Goal: Task Accomplishment & Management: Use online tool/utility

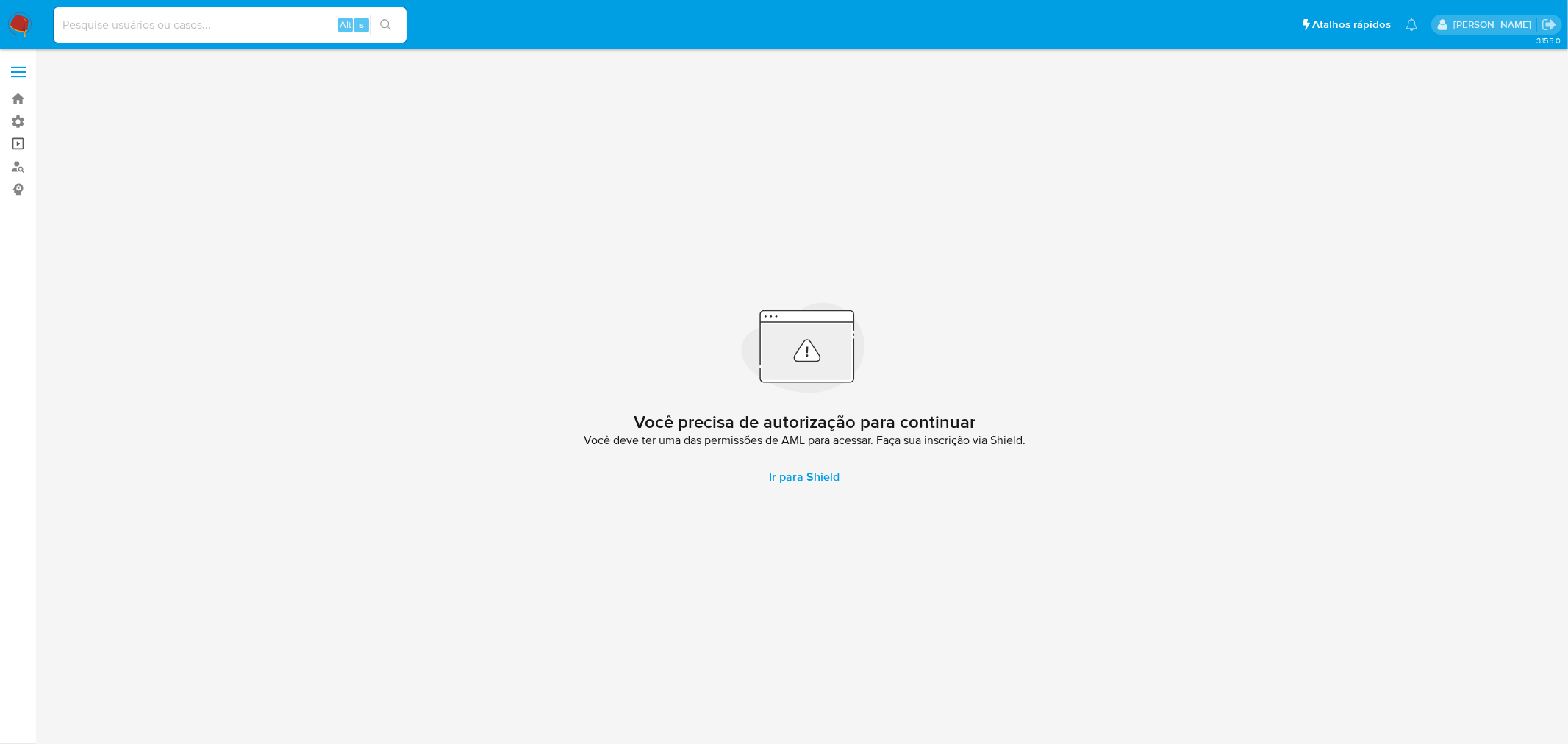
click at [15, 148] on link "Operações em massa" at bounding box center [87, 144] width 175 height 22
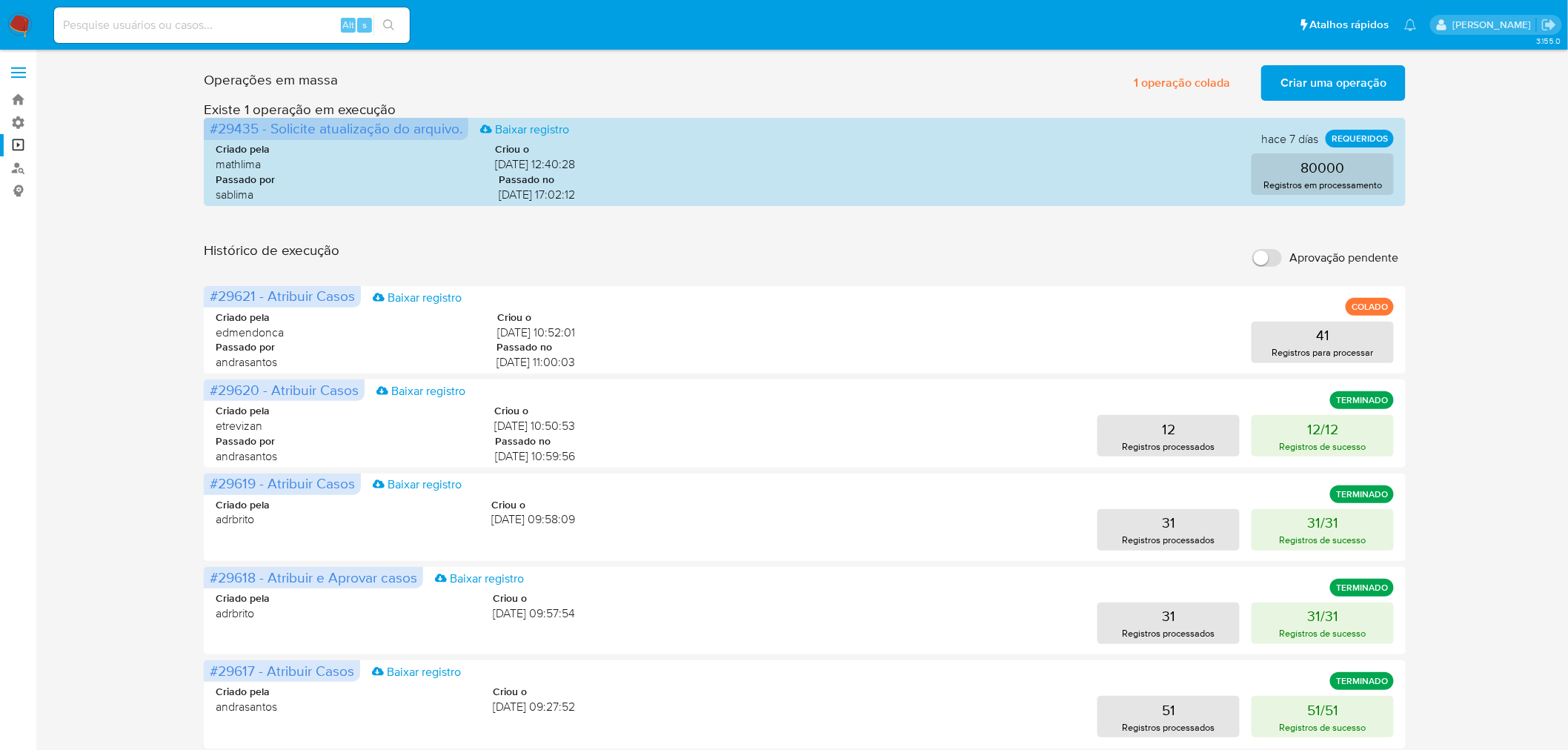
click at [1272, 254] on input "Aprovação pendente" at bounding box center [1267, 258] width 30 height 18
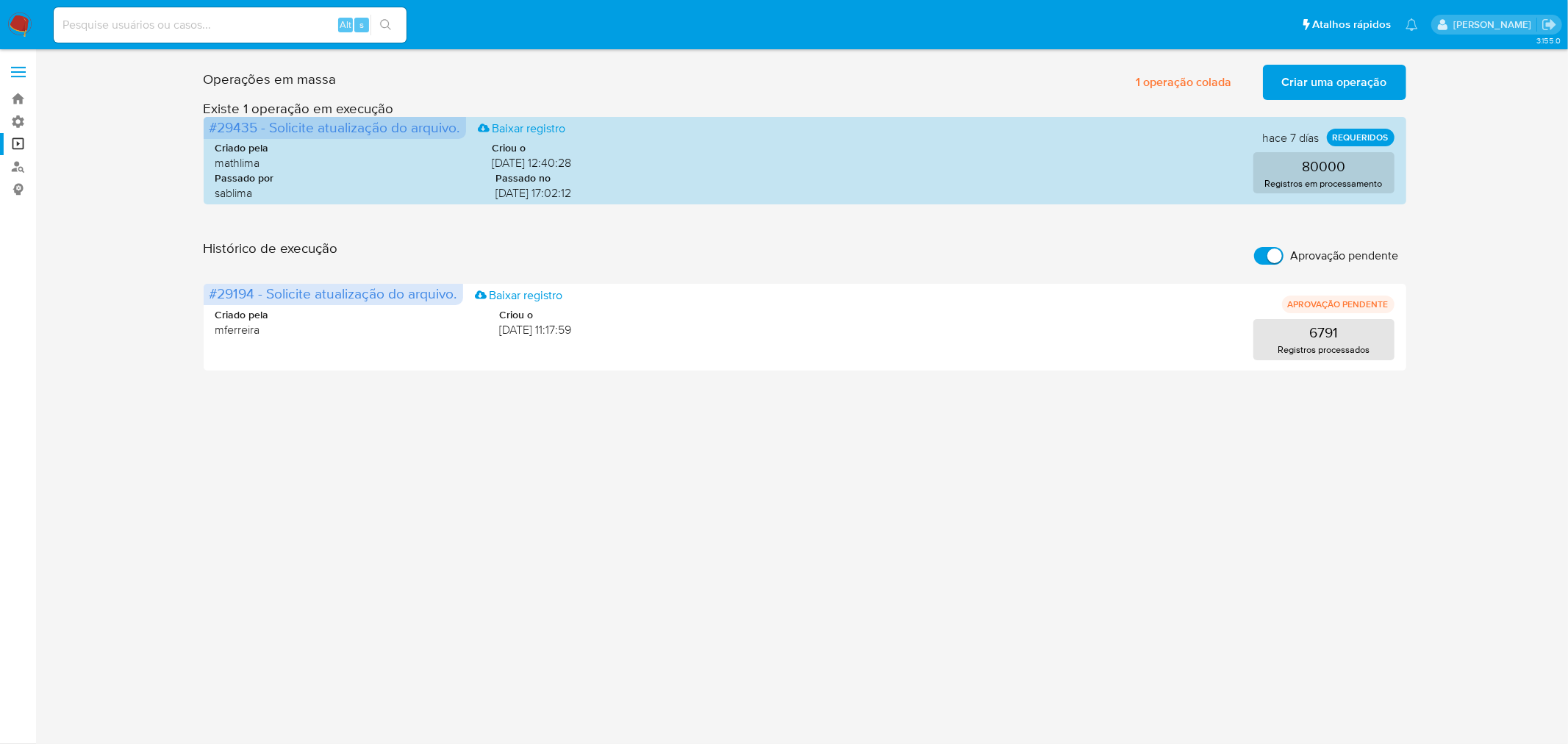
click at [1262, 253] on input "Aprovação pendente" at bounding box center [1269, 256] width 30 height 18
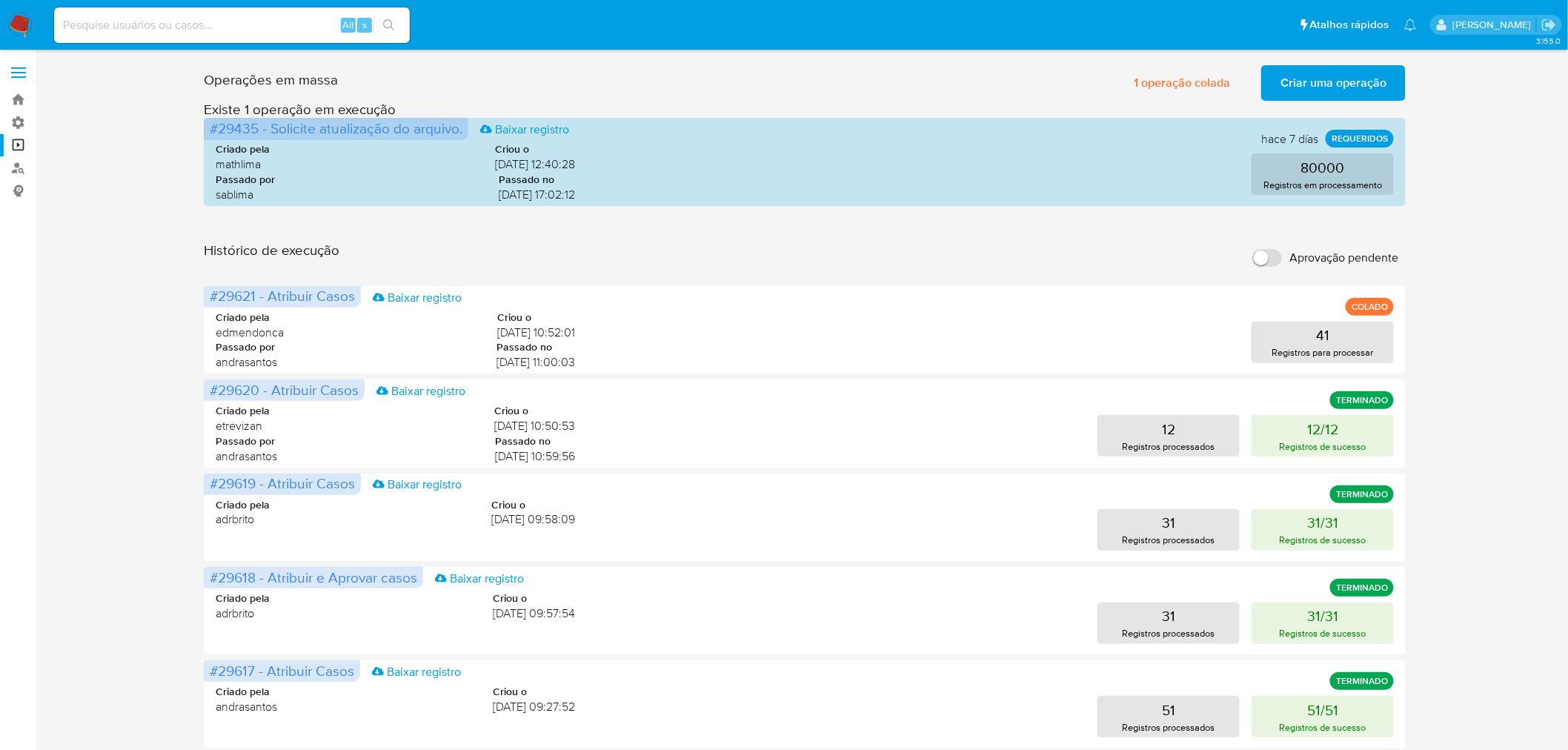
click at [1312, 86] on span "Criar uma operação" at bounding box center [1333, 82] width 106 height 33
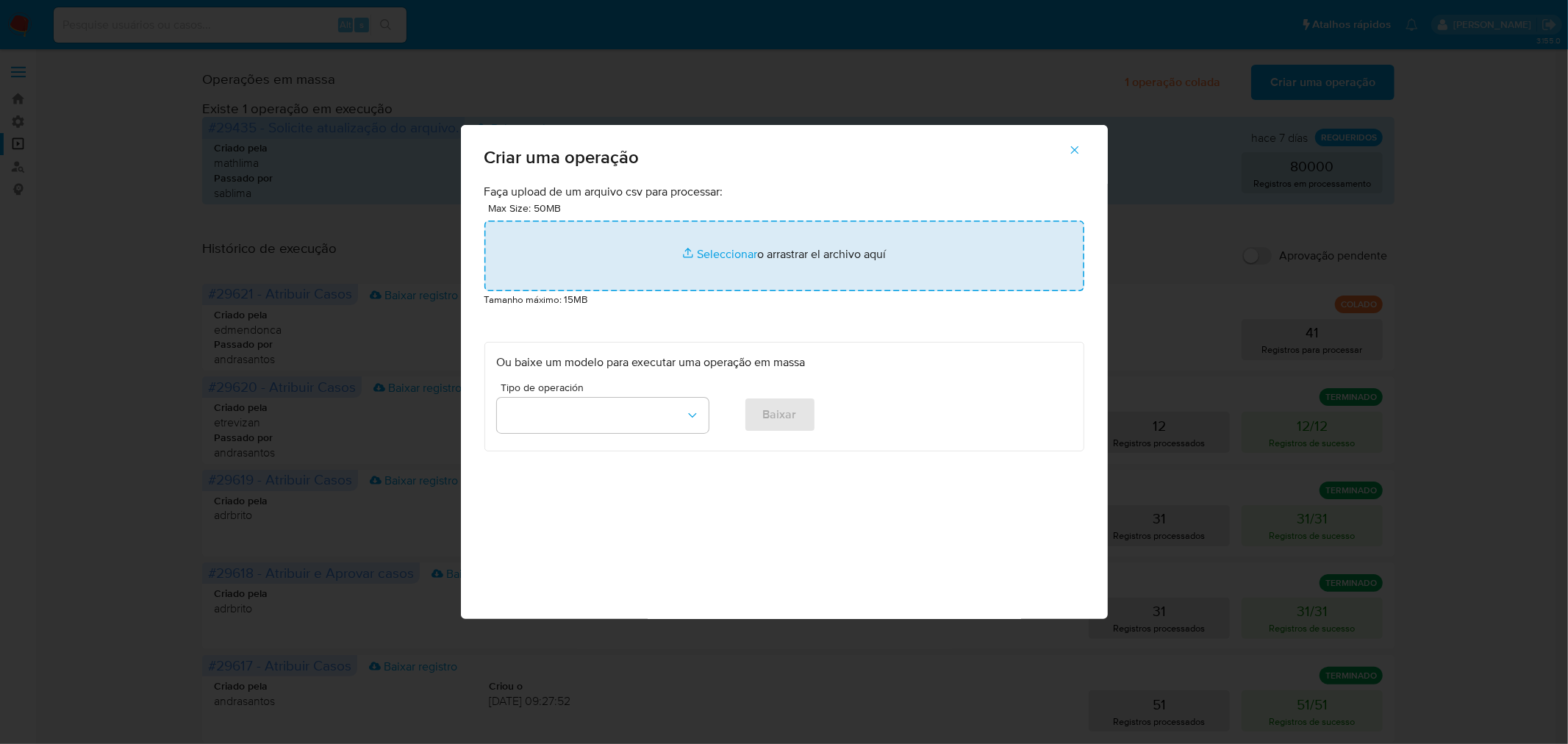
click at [800, 247] on input "file" at bounding box center [784, 256] width 600 height 71
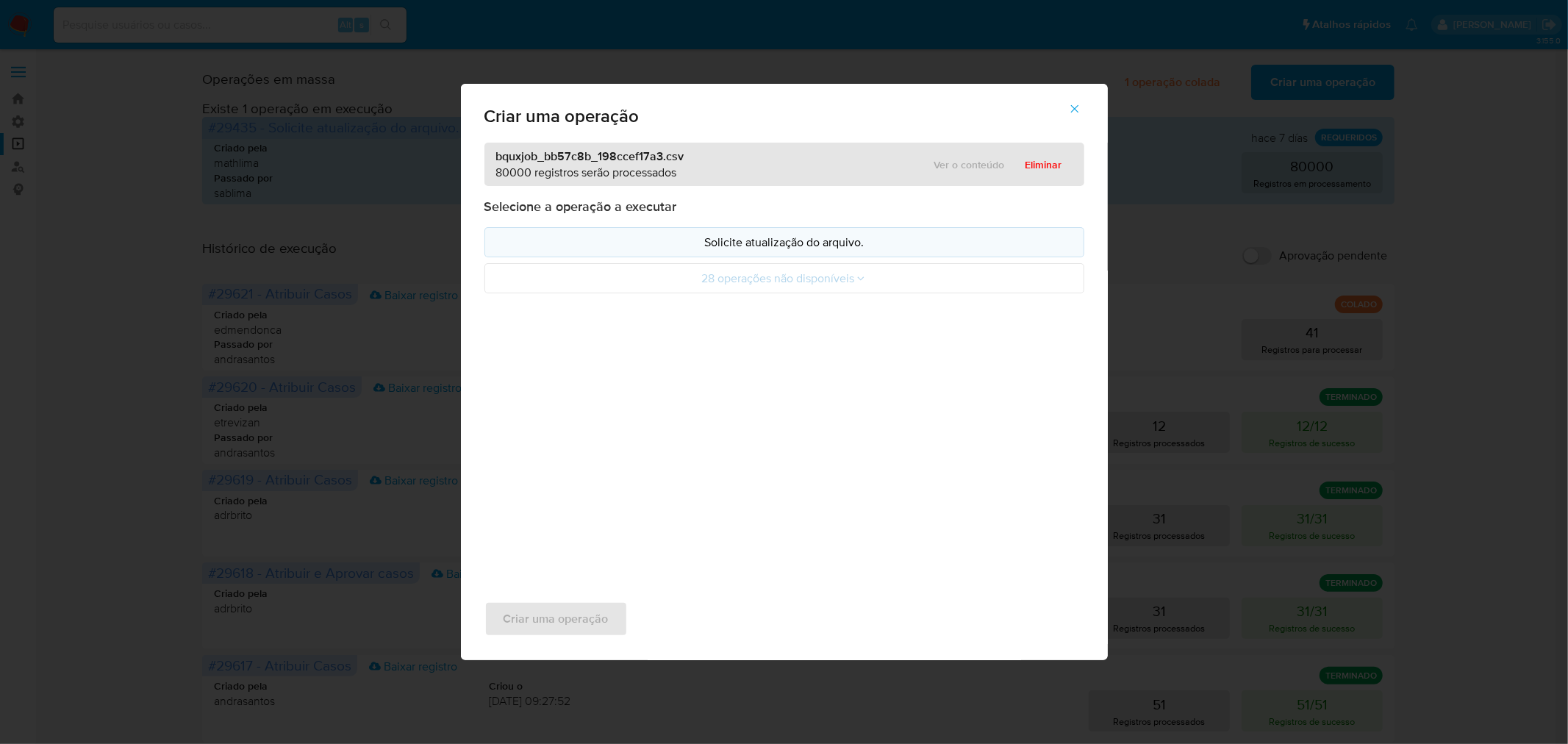
click at [736, 241] on p "Solicite atualização do arquivo." at bounding box center [784, 242] width 575 height 17
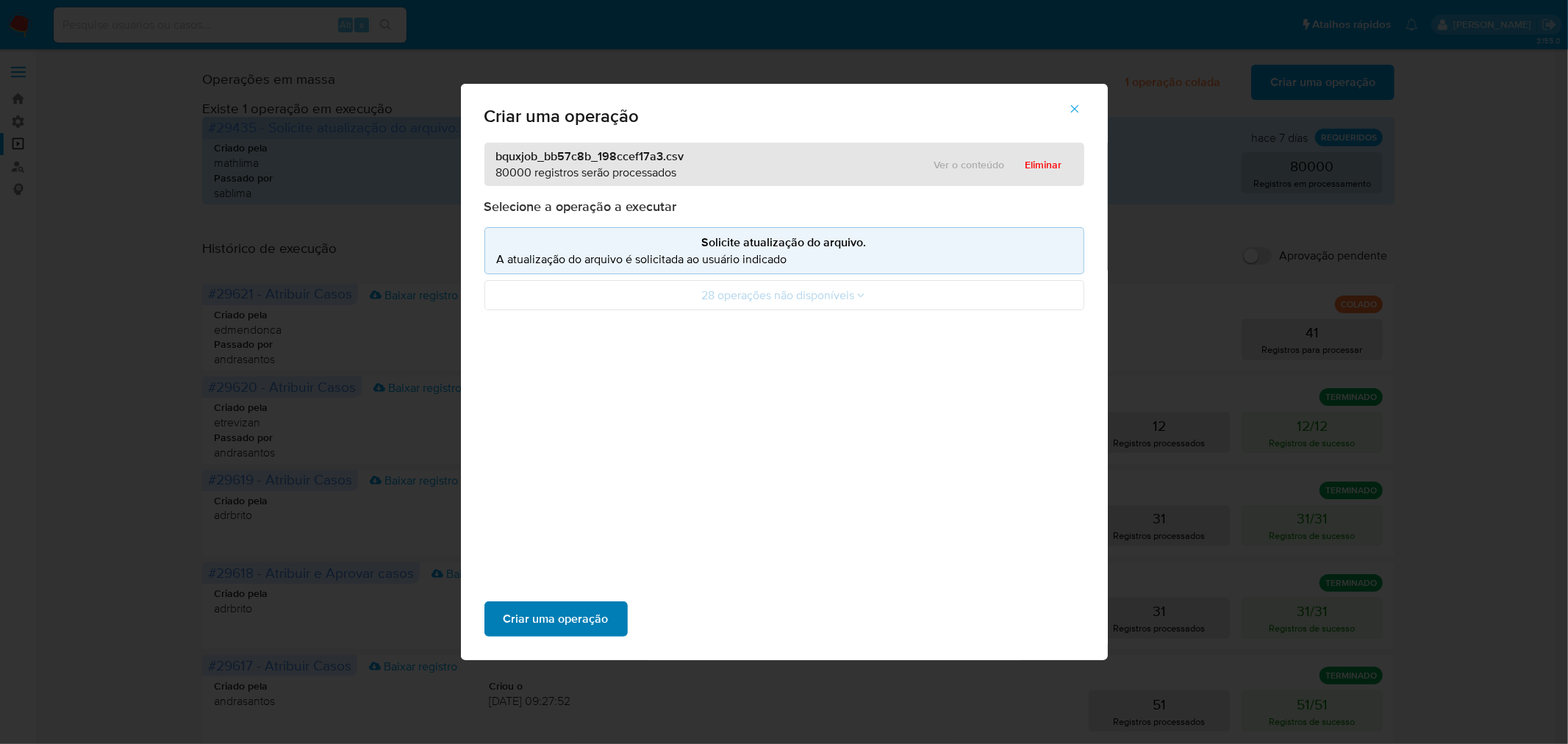
click at [569, 613] on span "Criar uma operação" at bounding box center [555, 618] width 105 height 33
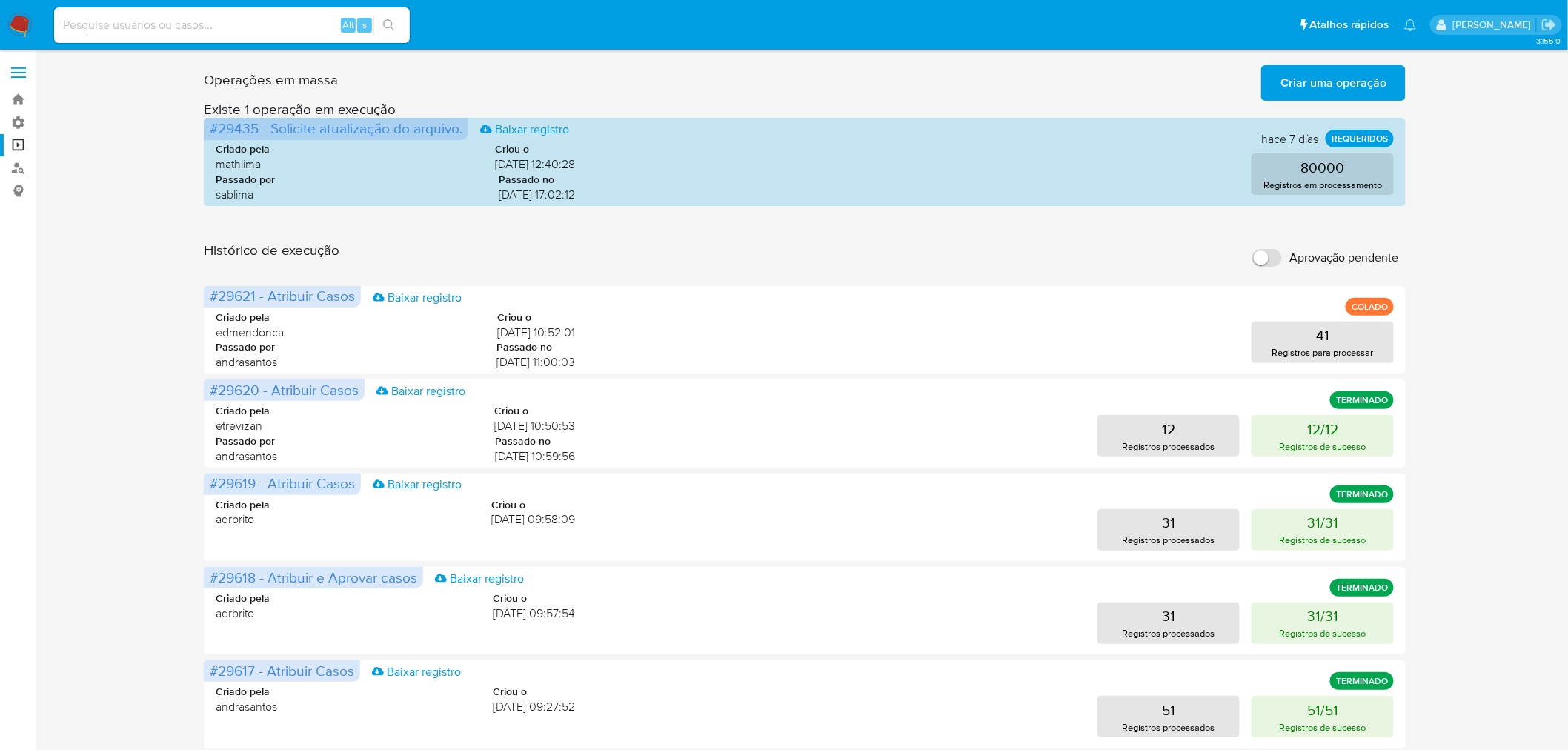
click at [1259, 257] on input "Aprovação pendente" at bounding box center [1267, 258] width 30 height 18
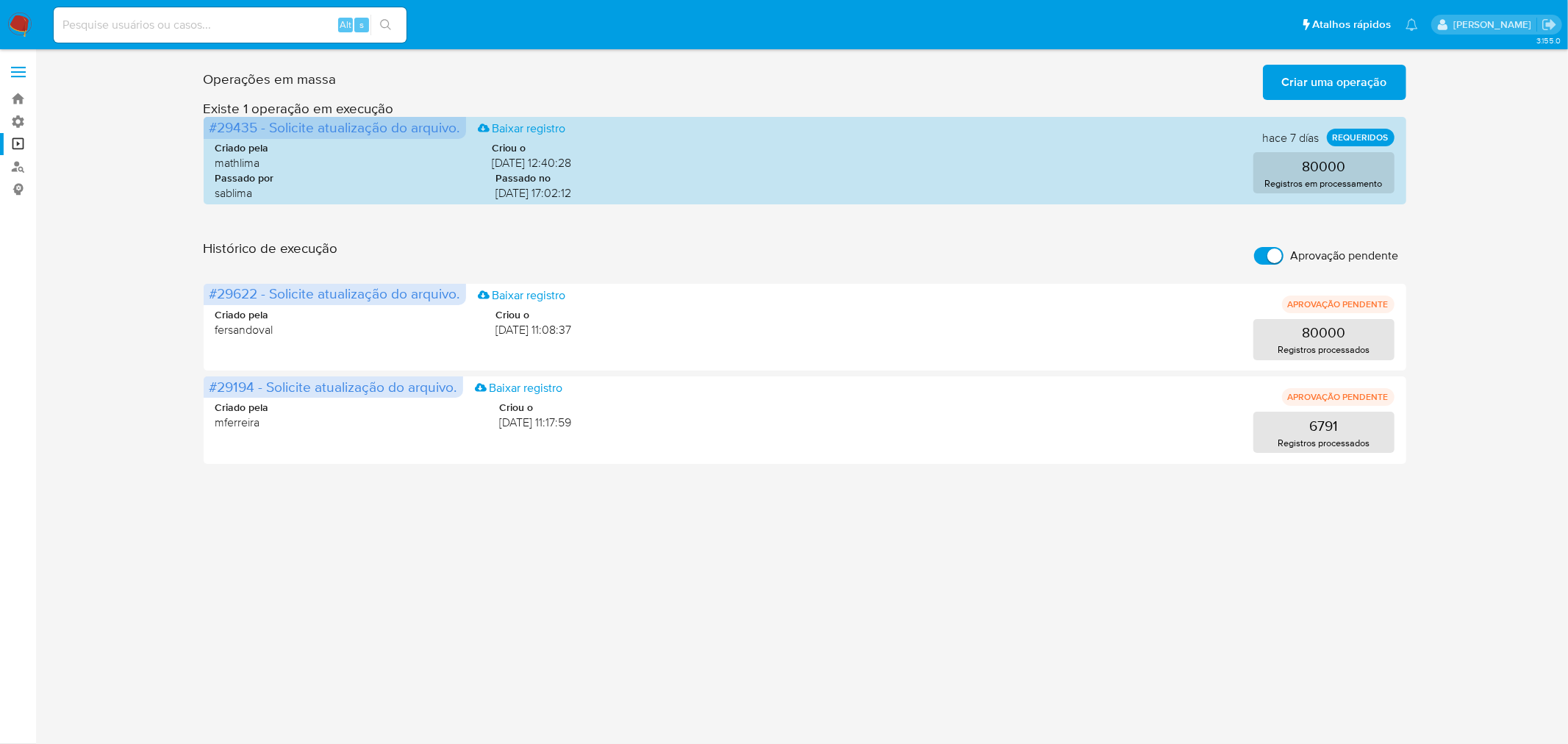
click at [1256, 256] on input "Aprovação pendente" at bounding box center [1269, 256] width 30 height 18
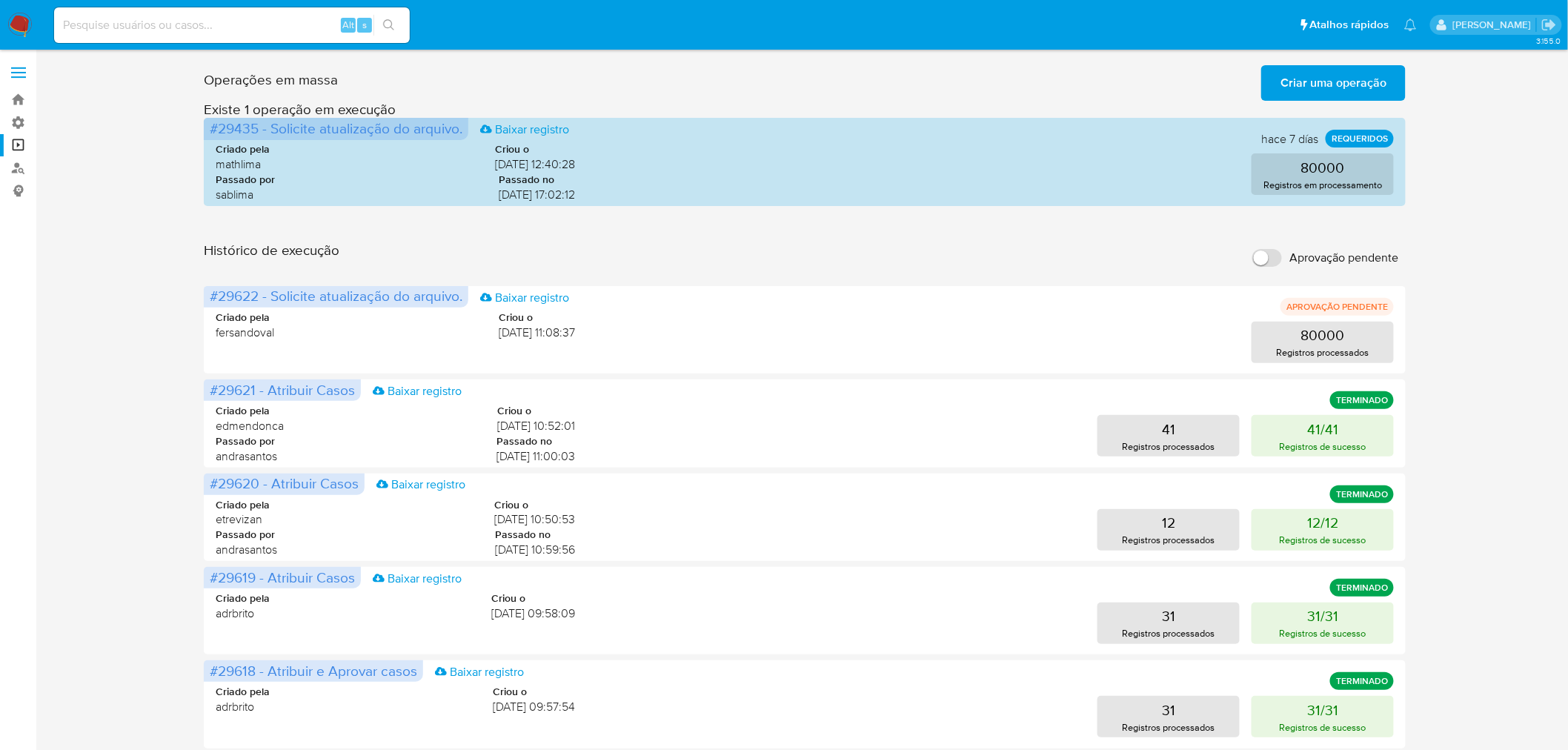
click at [1318, 80] on span "Criar uma operação" at bounding box center [1333, 82] width 106 height 33
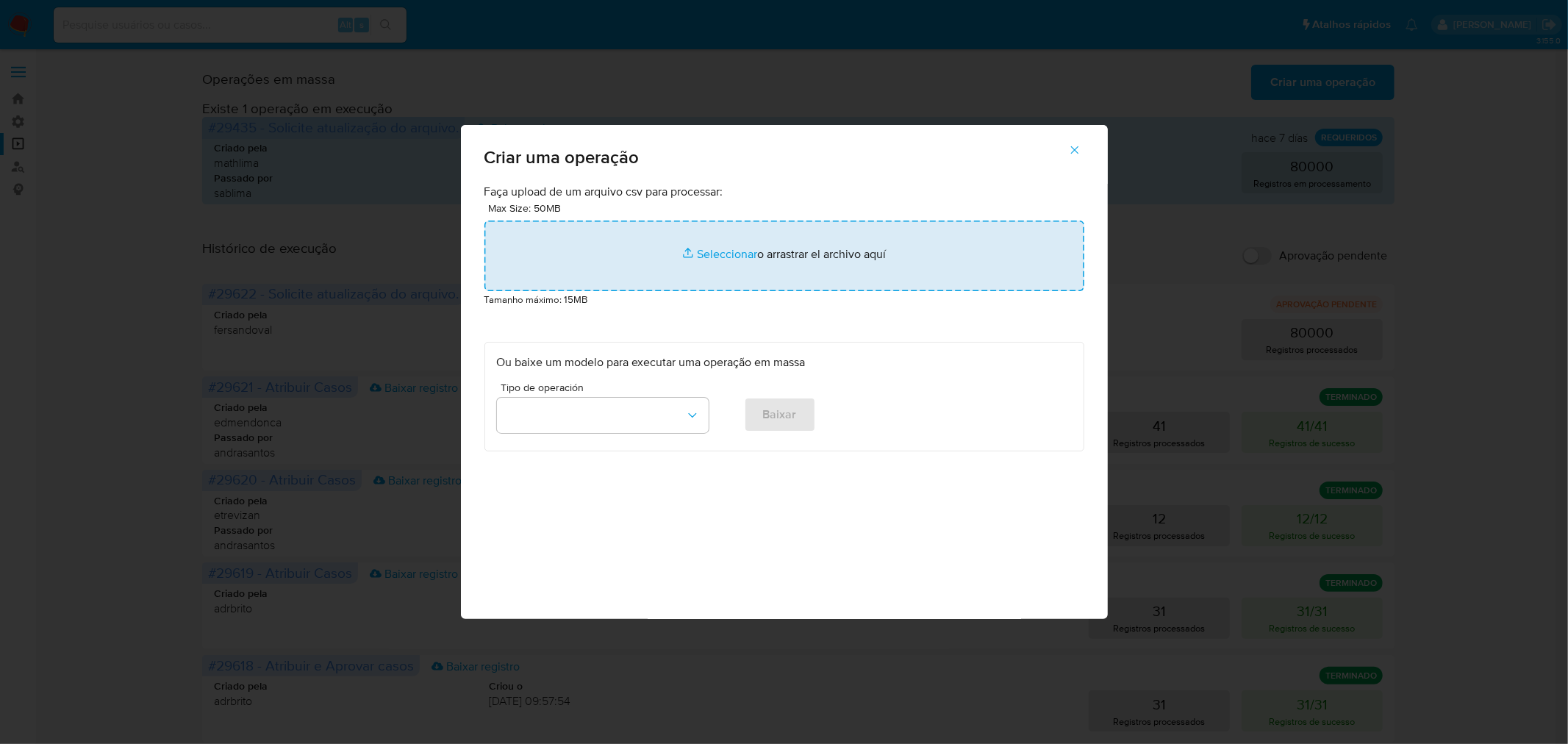
click at [763, 256] on input "file" at bounding box center [784, 256] width 600 height 71
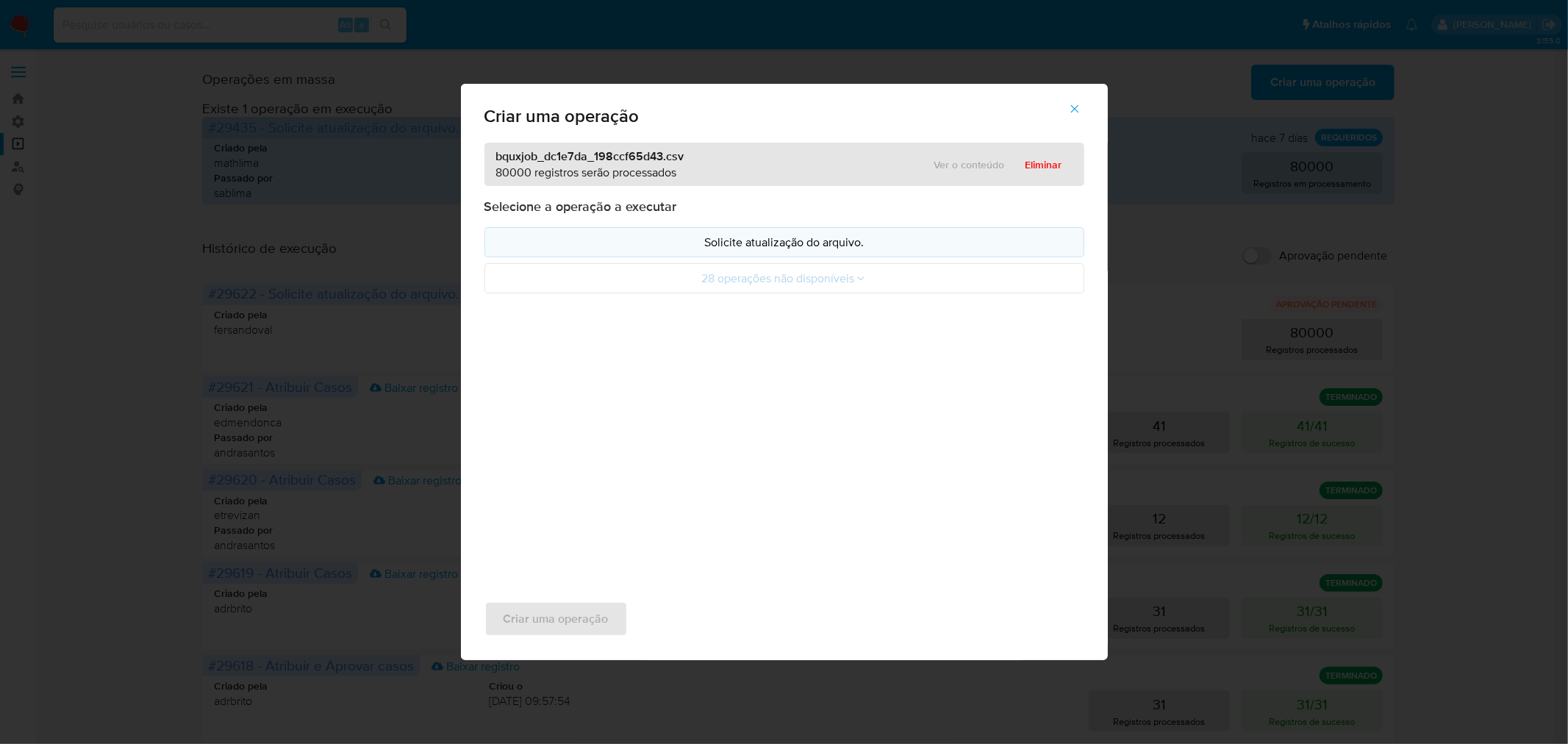
click at [814, 245] on p "Solicite atualização do arquivo." at bounding box center [784, 242] width 575 height 17
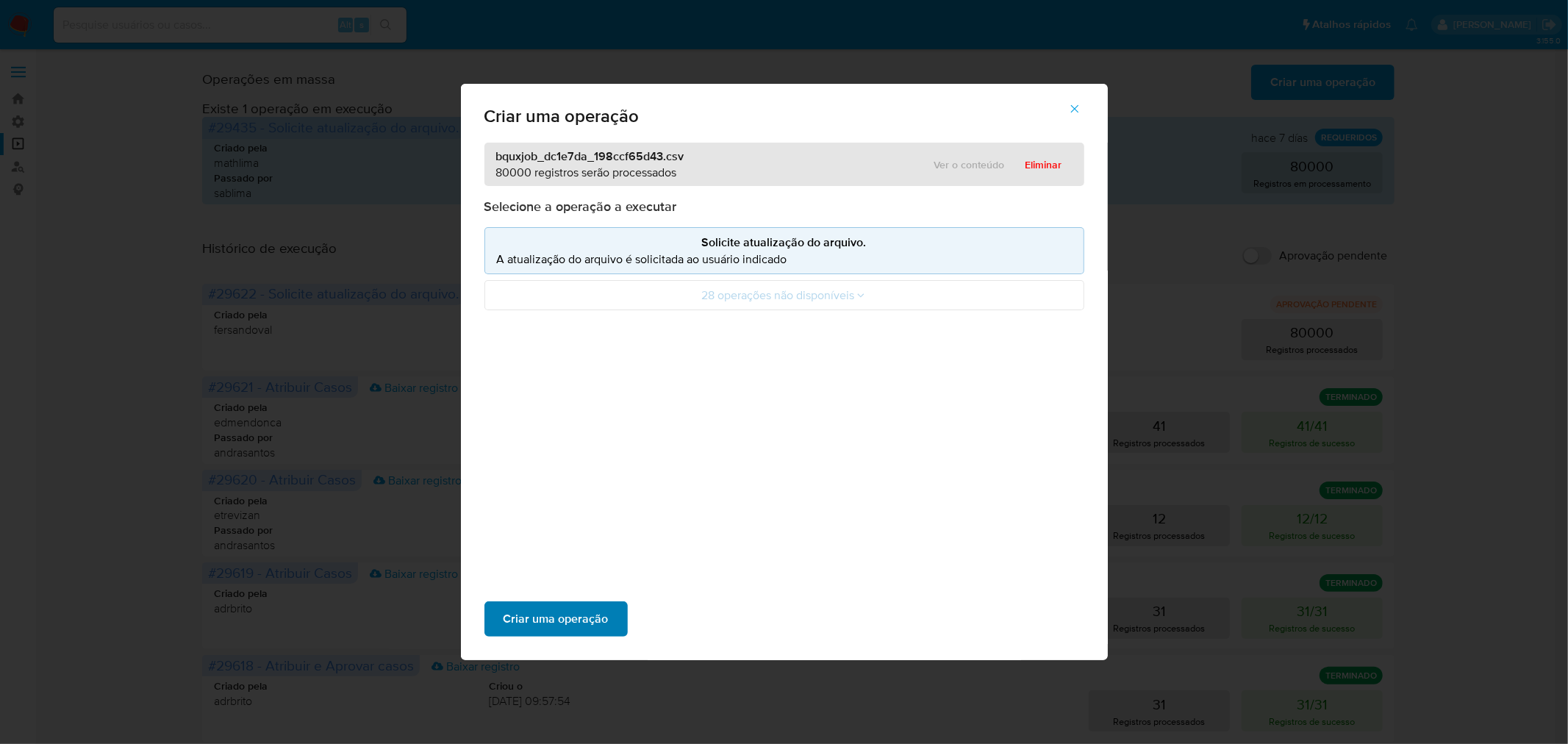
click at [586, 611] on span "Criar uma operação" at bounding box center [555, 618] width 105 height 33
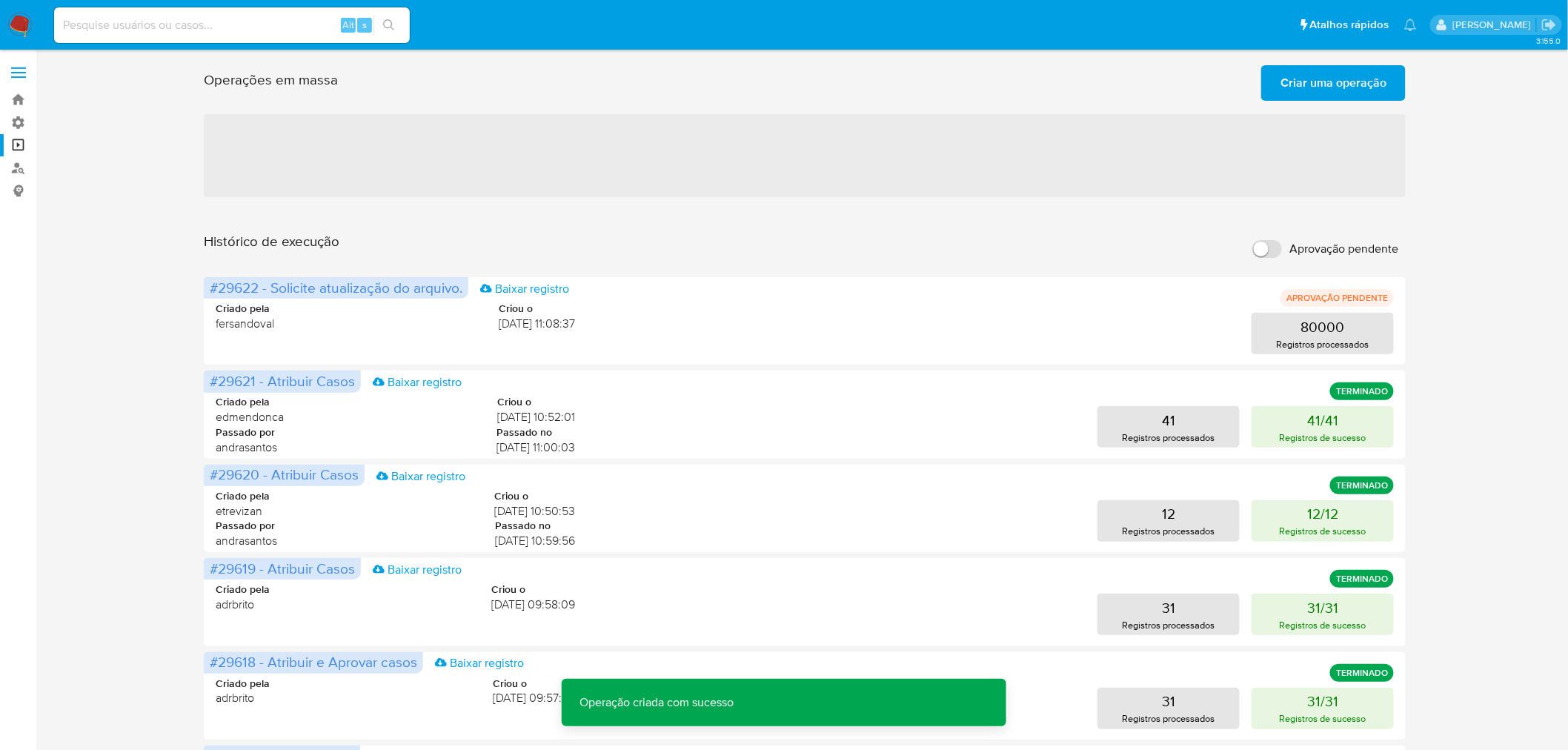
click at [1267, 245] on input "Aprovação pendente" at bounding box center [1267, 248] width 30 height 18
checkbox input "true"
